Goal: Task Accomplishment & Management: Complete application form

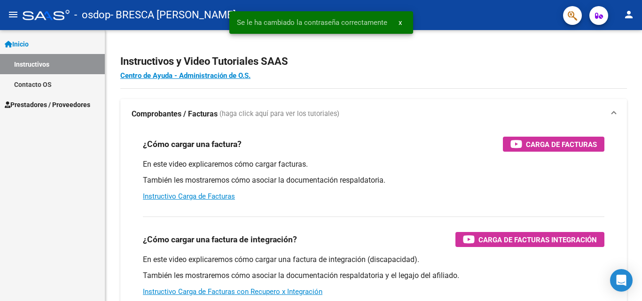
click at [63, 103] on span "Prestadores / Proveedores" at bounding box center [48, 105] width 86 height 10
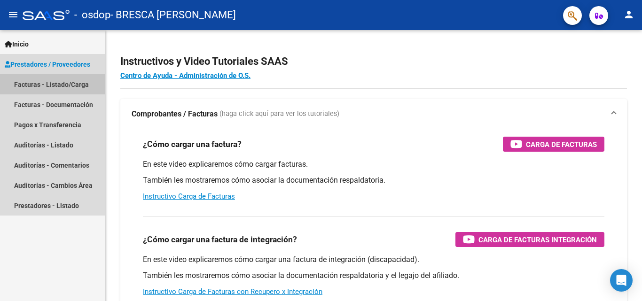
click at [62, 81] on link "Facturas - Listado/Carga" at bounding box center [52, 84] width 105 height 20
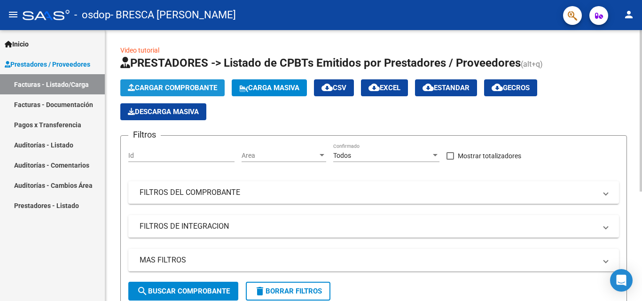
click at [197, 82] on button "Cargar Comprobante" at bounding box center [172, 87] width 104 height 17
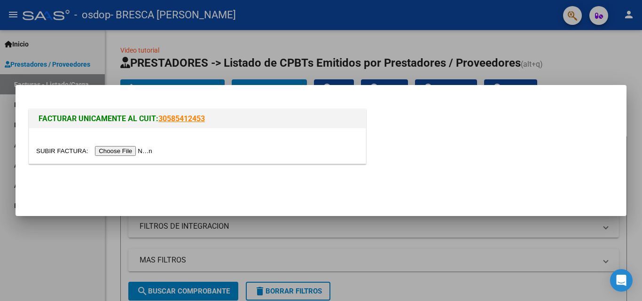
click at [130, 151] on input "file" at bounding box center [95, 151] width 119 height 10
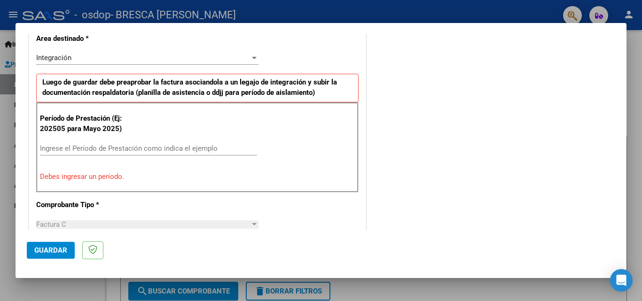
scroll to position [223, 0]
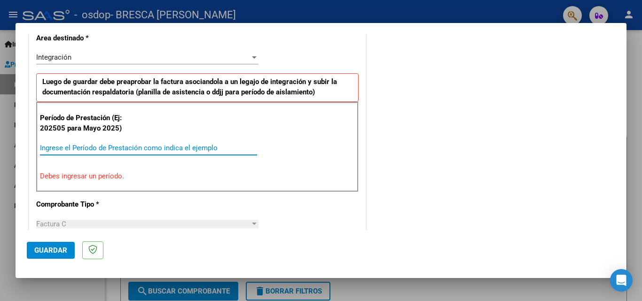
click at [131, 150] on input "Ingrese el Período de Prestación como indica el ejemplo" at bounding box center [148, 148] width 217 height 8
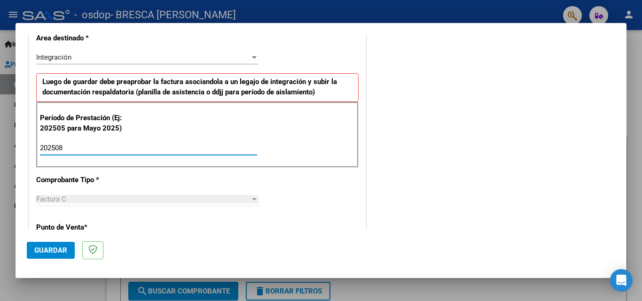
type input "202508"
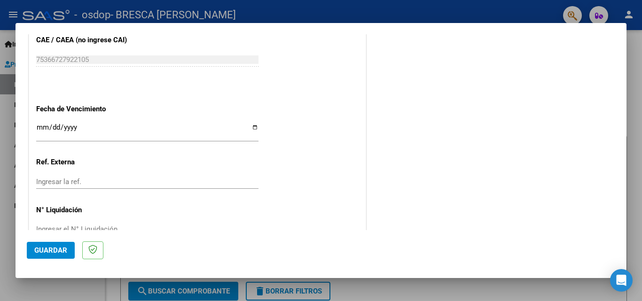
scroll to position [607, 0]
click at [88, 124] on input "Ingresar la fecha" at bounding box center [147, 130] width 222 height 15
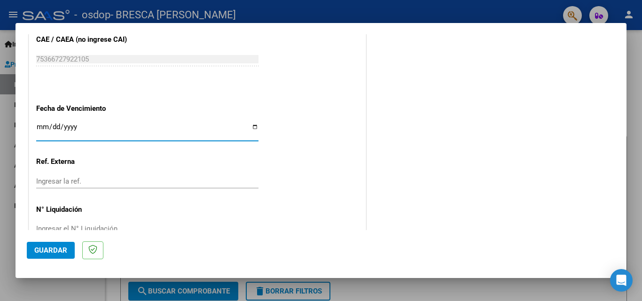
scroll to position [631, 0]
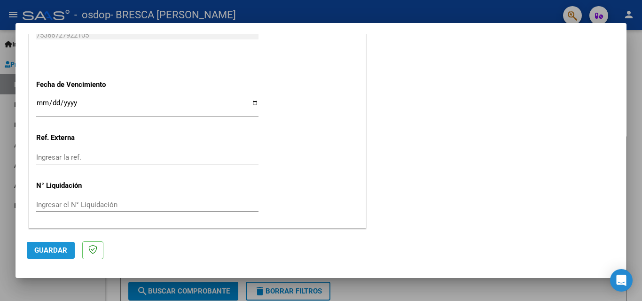
click at [50, 249] on span "Guardar" at bounding box center [50, 250] width 33 height 8
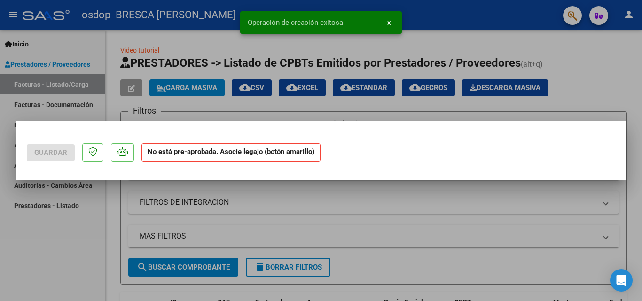
scroll to position [0, 0]
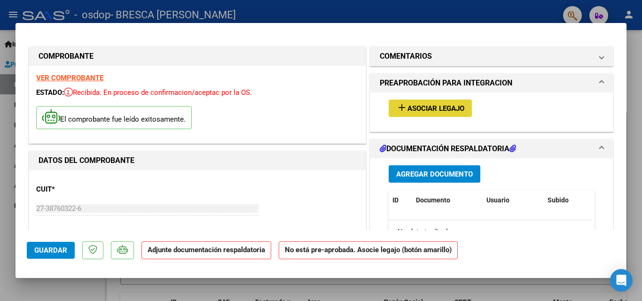
click at [407, 107] on span "Asociar Legajo" at bounding box center [435, 108] width 57 height 8
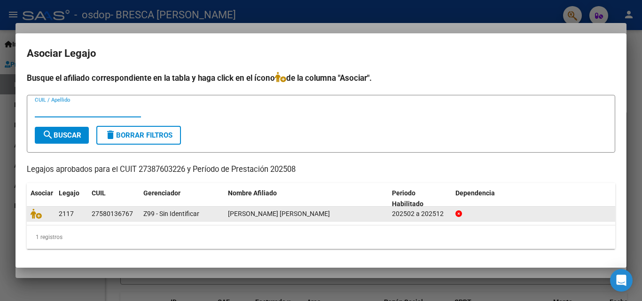
click at [135, 210] on div "27580136767" at bounding box center [114, 214] width 44 height 11
click at [168, 212] on span "Z99 - Sin Identificar" at bounding box center [171, 214] width 56 height 8
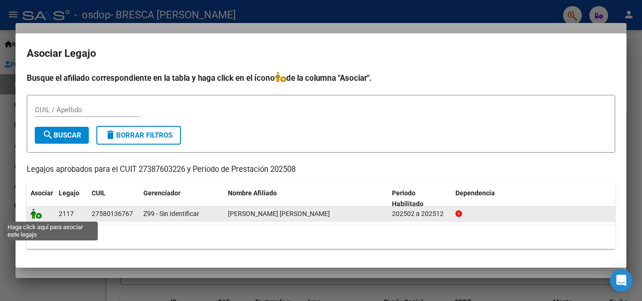
click at [37, 213] on icon at bounding box center [36, 214] width 11 height 10
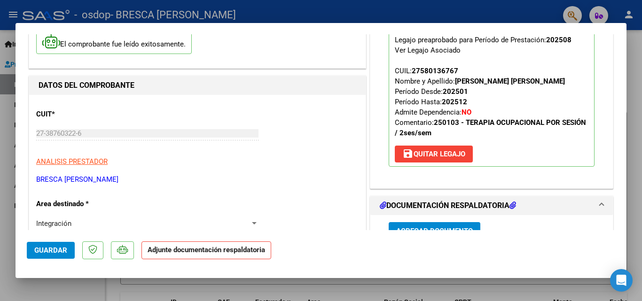
scroll to position [79, 0]
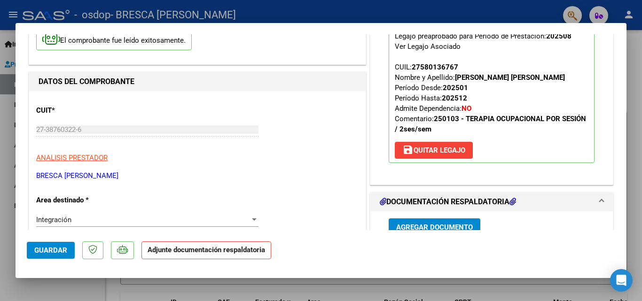
click at [187, 261] on mat-dialog-actions "Guardar Adjunte documentación respaldatoria" at bounding box center [321, 248] width 588 height 37
click at [216, 252] on strong "Adjunte documentación respaldatoria" at bounding box center [206, 250] width 117 height 8
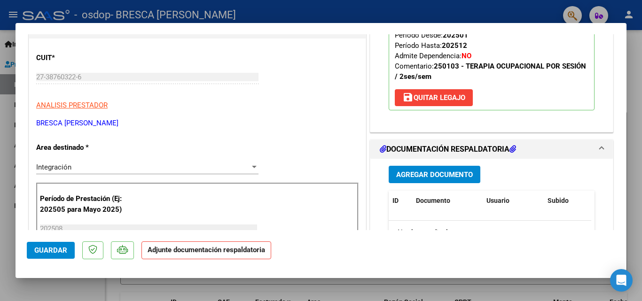
scroll to position [132, 0]
click at [429, 176] on span "Agregar Documento" at bounding box center [434, 174] width 77 height 8
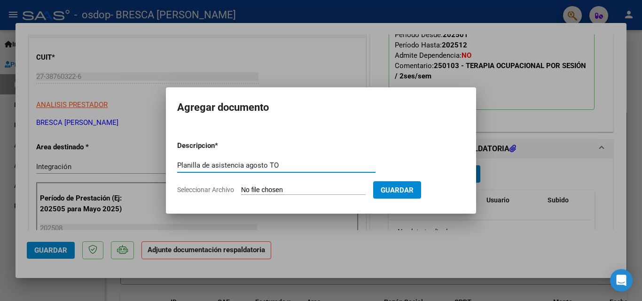
type input "Planilla de asistencia agosto TO"
drag, startPoint x: 280, startPoint y: 199, endPoint x: 307, endPoint y: 190, distance: 28.7
click at [307, 190] on form "Descripcion * Planilla de asistencia agosto TO Escriba aquí una descripcion Sel…" at bounding box center [321, 167] width 288 height 69
click at [307, 190] on input "Seleccionar Archivo" at bounding box center [303, 190] width 125 height 9
type input "C:\fakepath\Planilla de asistencia [PERSON_NAME] agosto TO.jpg"
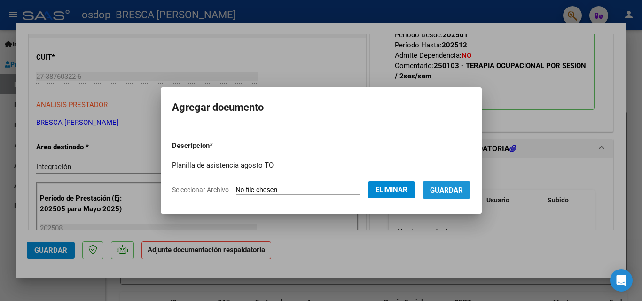
click at [463, 190] on span "Guardar" at bounding box center [446, 190] width 33 height 8
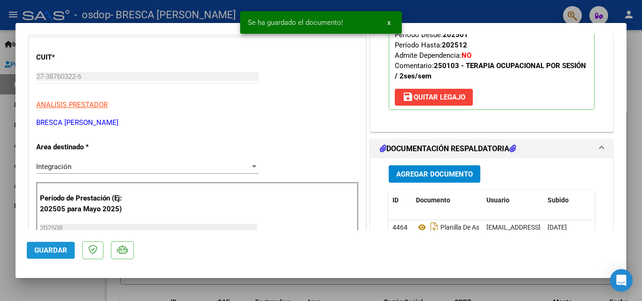
click at [57, 250] on span "Guardar" at bounding box center [50, 250] width 33 height 8
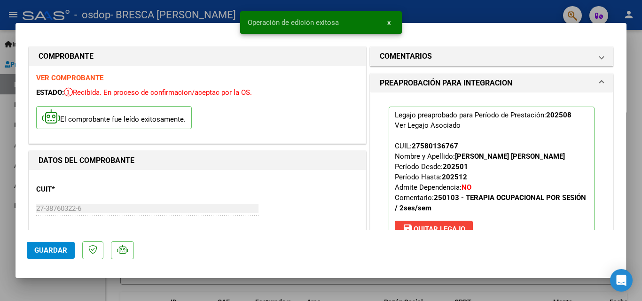
click at [0, 69] on div at bounding box center [321, 150] width 642 height 301
type input "$ 0,00"
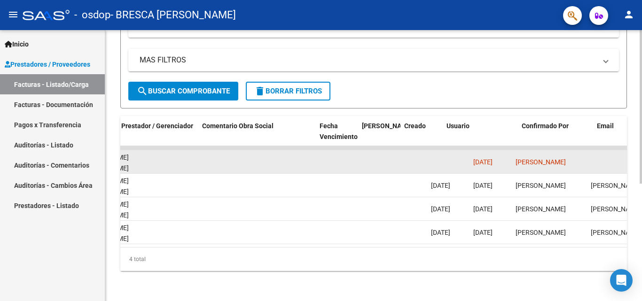
scroll to position [0, 1474]
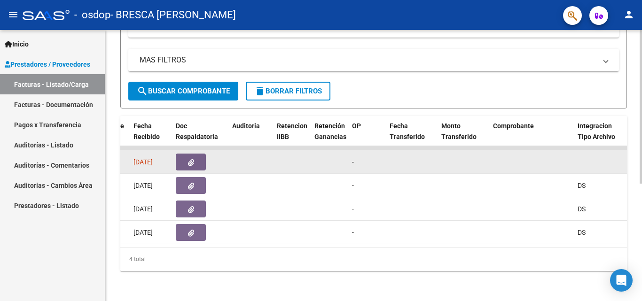
click at [242, 153] on datatable-body-cell at bounding box center [250, 161] width 45 height 23
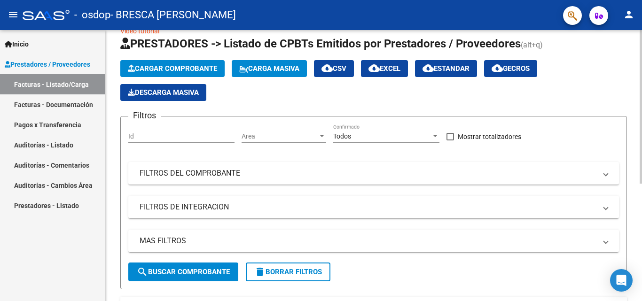
scroll to position [0, 0]
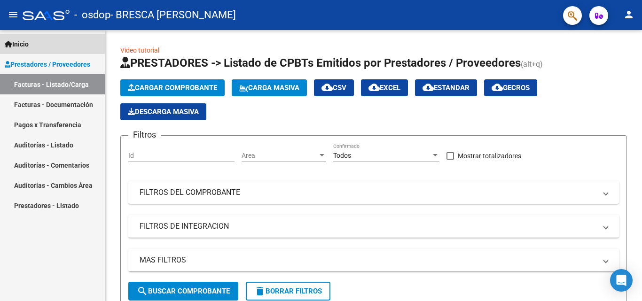
click at [48, 46] on link "Inicio" at bounding box center [52, 44] width 105 height 20
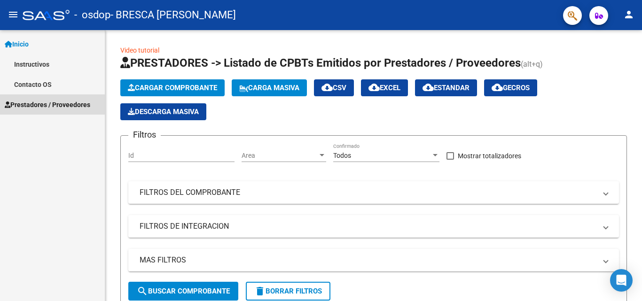
click at [58, 107] on span "Prestadores / Proveedores" at bounding box center [48, 105] width 86 height 10
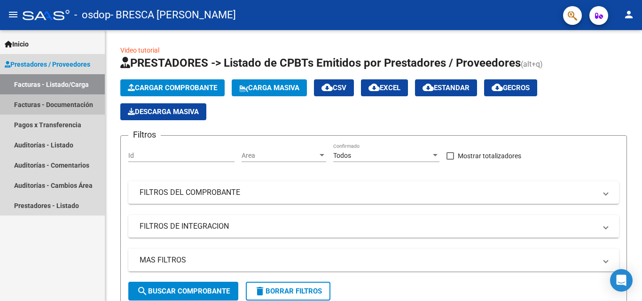
click at [76, 100] on link "Facturas - Documentación" at bounding box center [52, 104] width 105 height 20
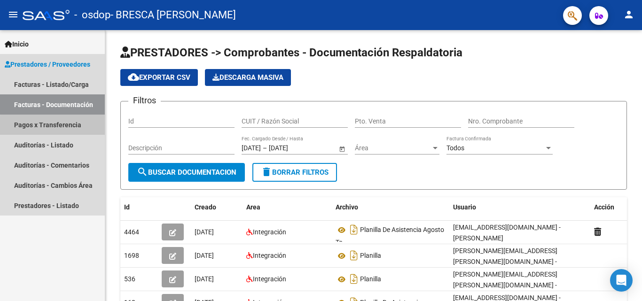
click at [70, 130] on link "Pagos x Transferencia" at bounding box center [52, 125] width 105 height 20
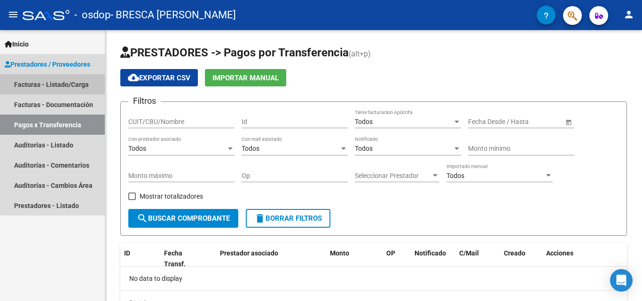
click at [77, 85] on link "Facturas - Listado/Carga" at bounding box center [52, 84] width 105 height 20
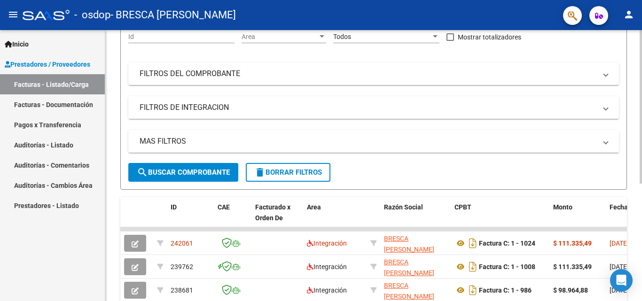
scroll to position [119, 0]
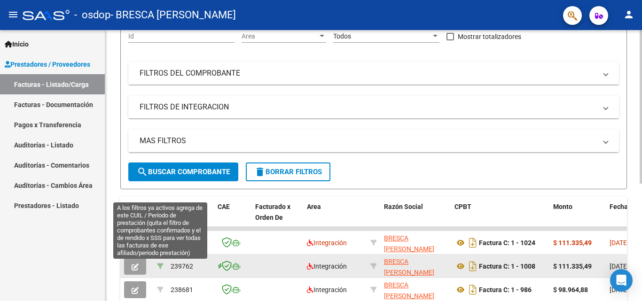
drag, startPoint x: 156, startPoint y: 244, endPoint x: 159, endPoint y: 265, distance: 20.9
click at [159, 265] on datatable-scroller "242061 Integración BRESCA [PERSON_NAME] 27387603226 Factura C: 1 - 1024 $ 111.3…" at bounding box center [373, 276] width 507 height 98
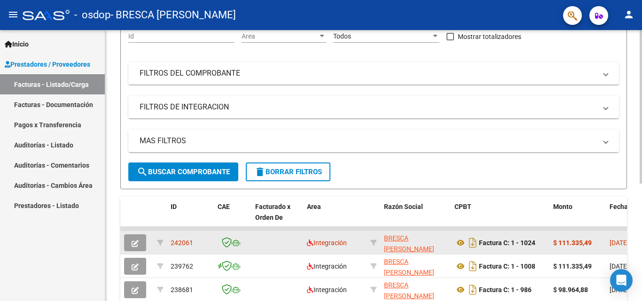
click at [281, 235] on datatable-body-cell at bounding box center [277, 242] width 52 height 23
